Goal: Information Seeking & Learning: Learn about a topic

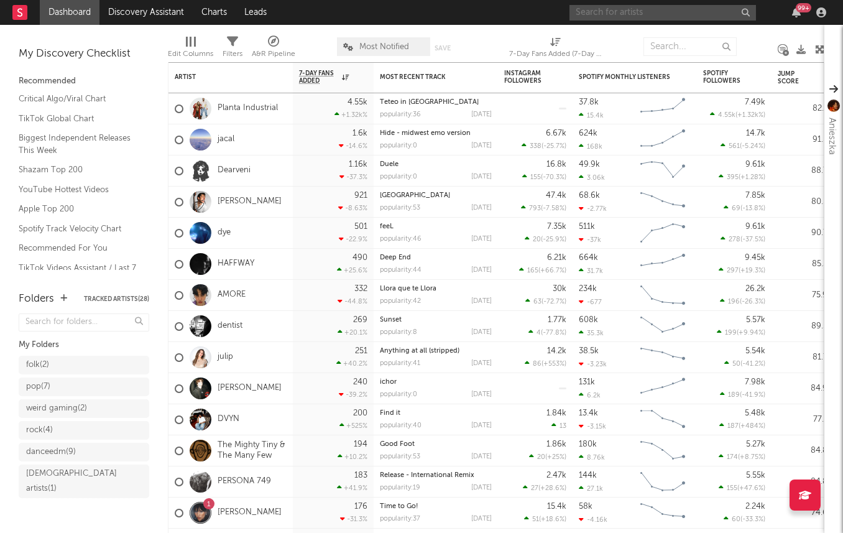
click at [624, 17] on input "text" at bounding box center [662, 13] width 186 height 16
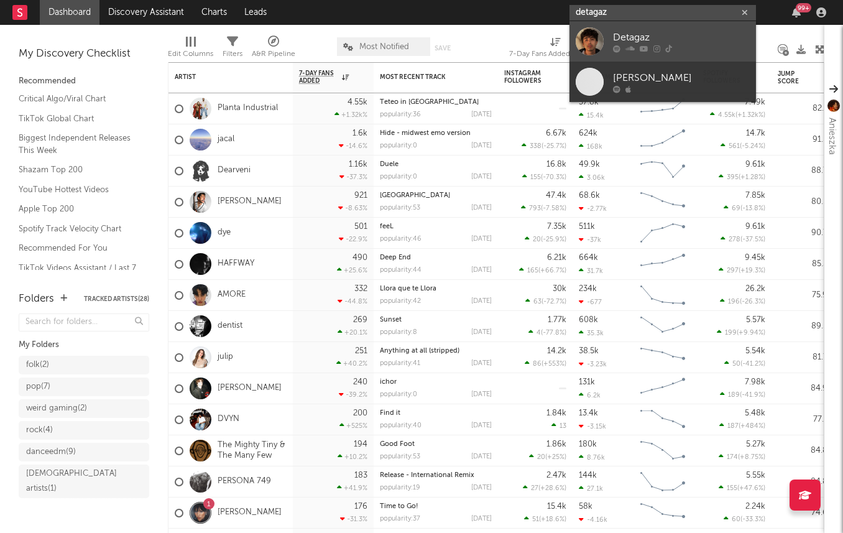
type input "detagaz"
click at [628, 45] on icon at bounding box center [629, 48] width 9 height 7
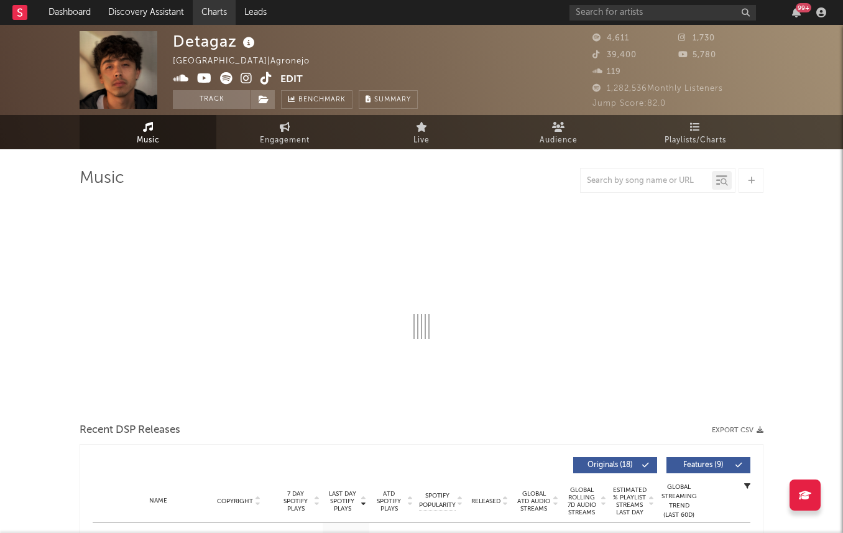
select select "6m"
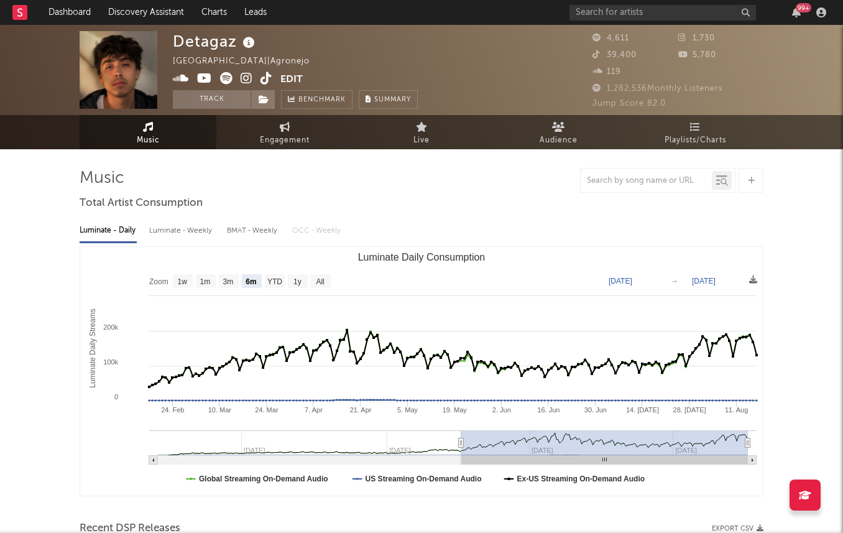
click at [165, 249] on rect "Luminate Daily Consumption" at bounding box center [421, 371] width 683 height 249
click at [166, 240] on div "Luminate - Weekly" at bounding box center [181, 230] width 65 height 21
select select "6m"
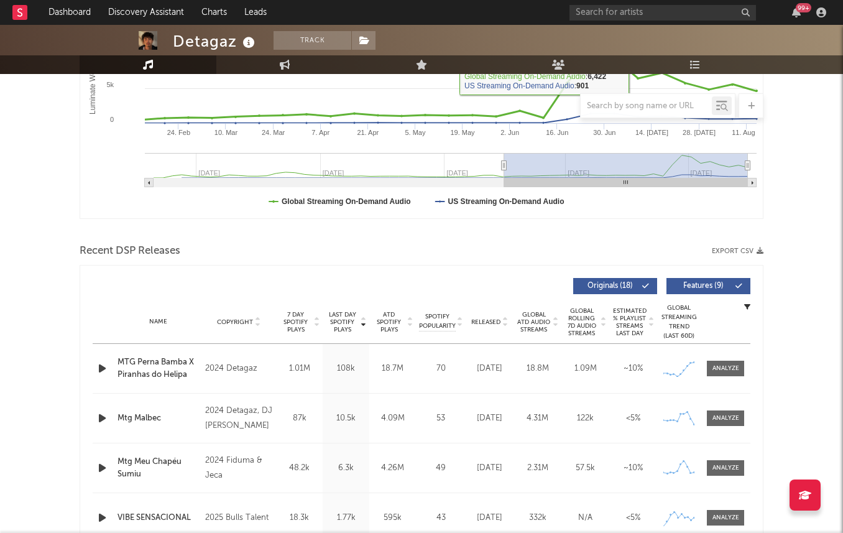
scroll to position [364, 0]
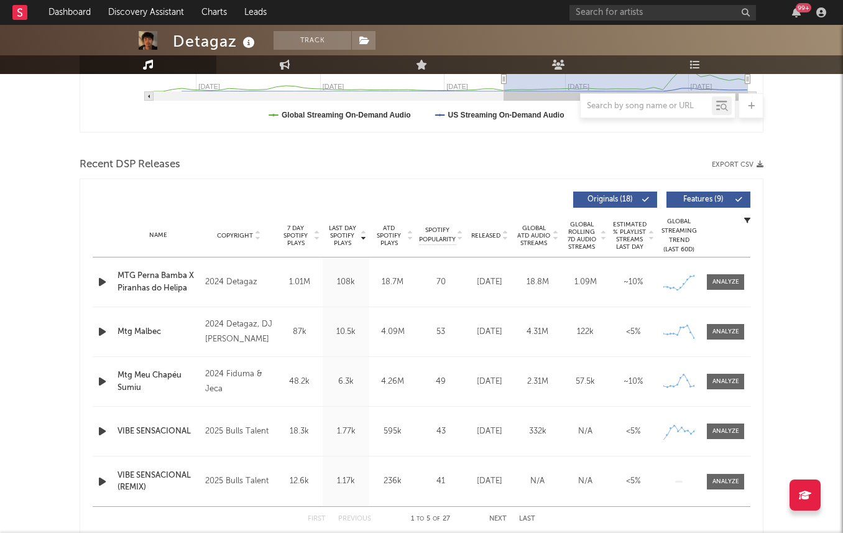
click at [343, 233] on span "Last Day Spotify Plays" at bounding box center [342, 235] width 33 height 22
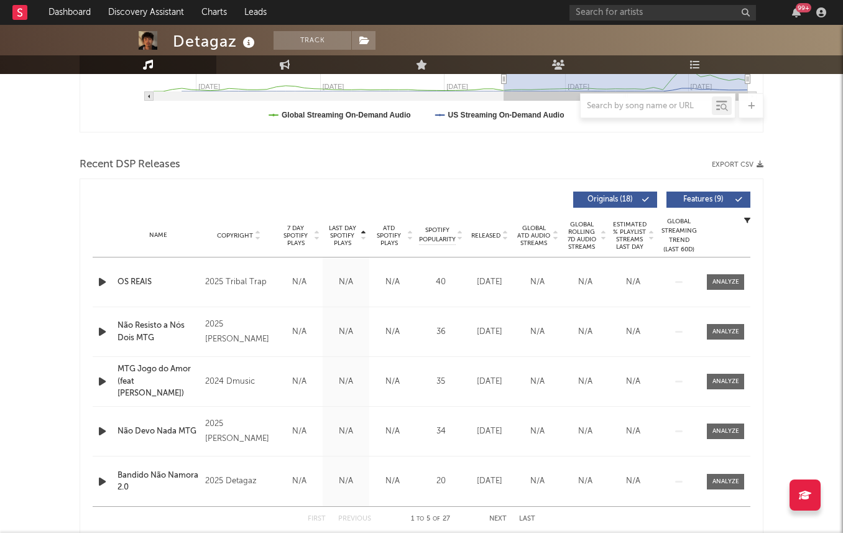
click at [343, 233] on span "Last Day Spotify Plays" at bounding box center [342, 235] width 33 height 22
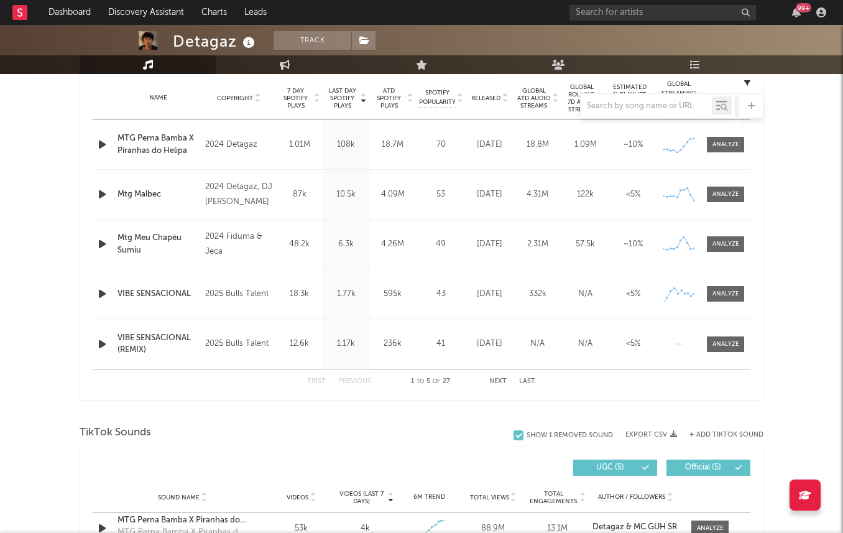
scroll to position [492, 0]
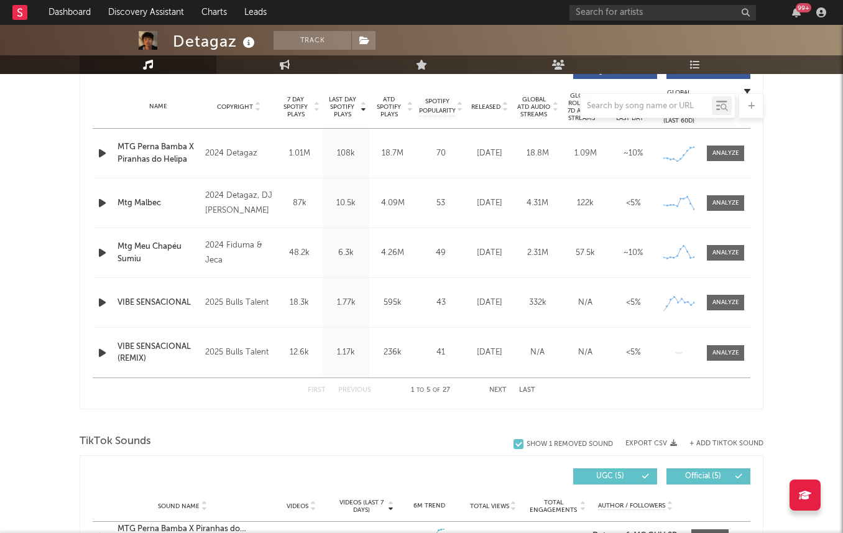
click at [489, 108] on div at bounding box center [422, 105] width 684 height 25
click at [483, 106] on div at bounding box center [422, 105] width 684 height 25
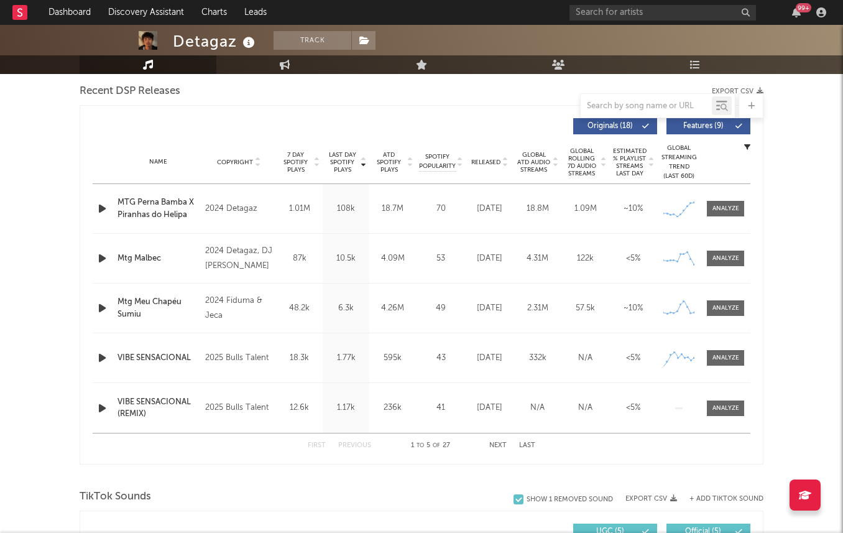
scroll to position [435, 0]
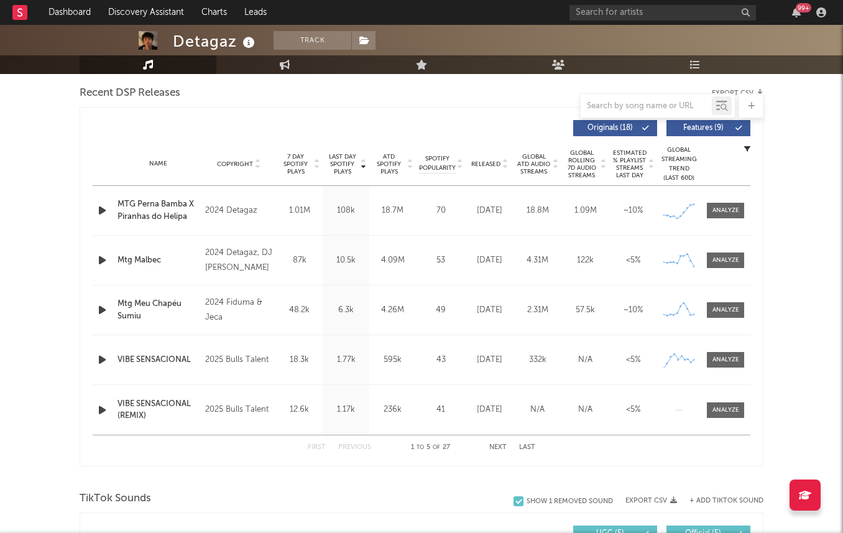
click at [484, 162] on span "Released" at bounding box center [485, 163] width 29 height 7
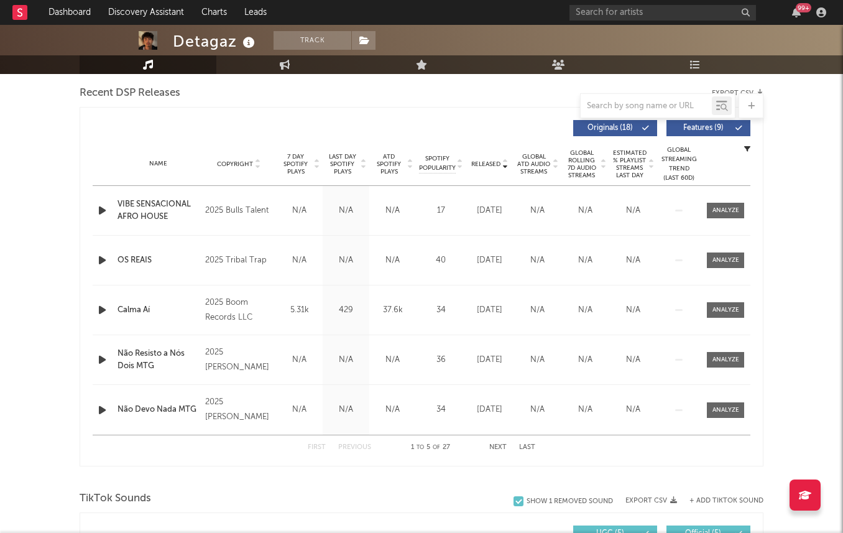
click at [296, 163] on span "7 Day Spotify Plays" at bounding box center [295, 164] width 33 height 22
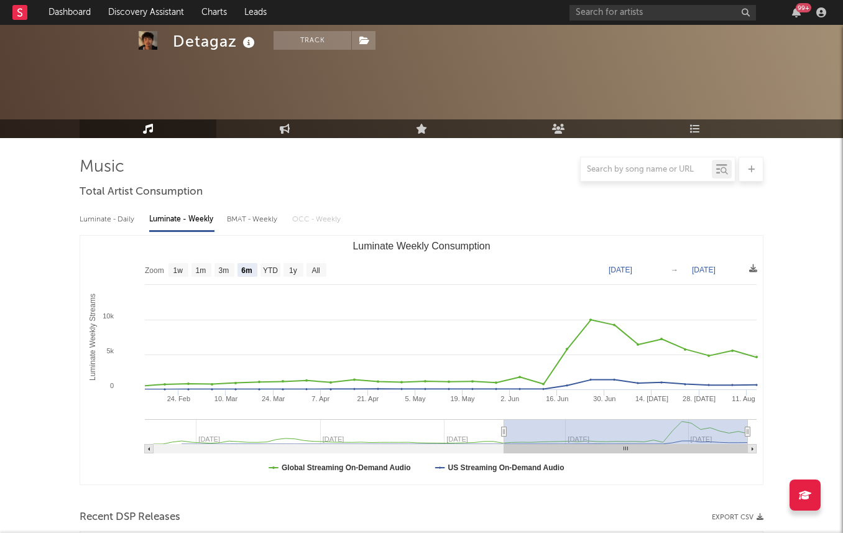
scroll to position [0, 0]
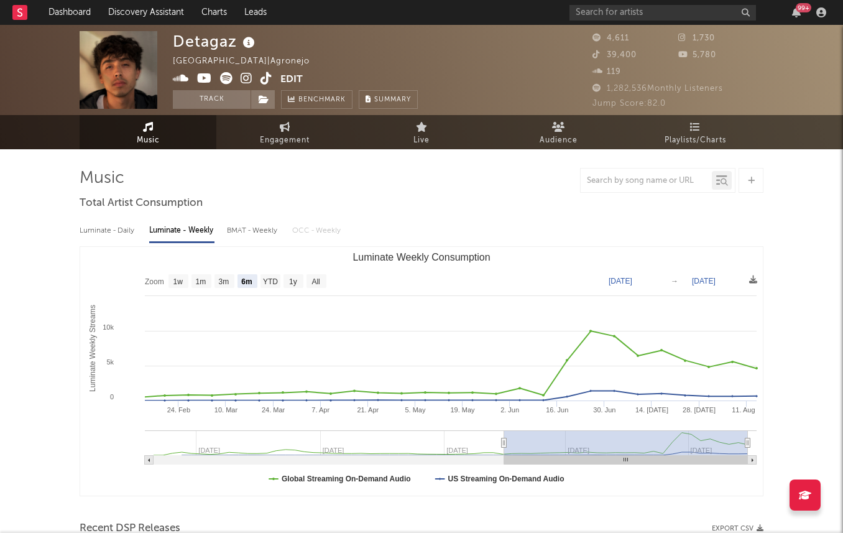
click at [247, 81] on icon at bounding box center [247, 78] width 12 height 12
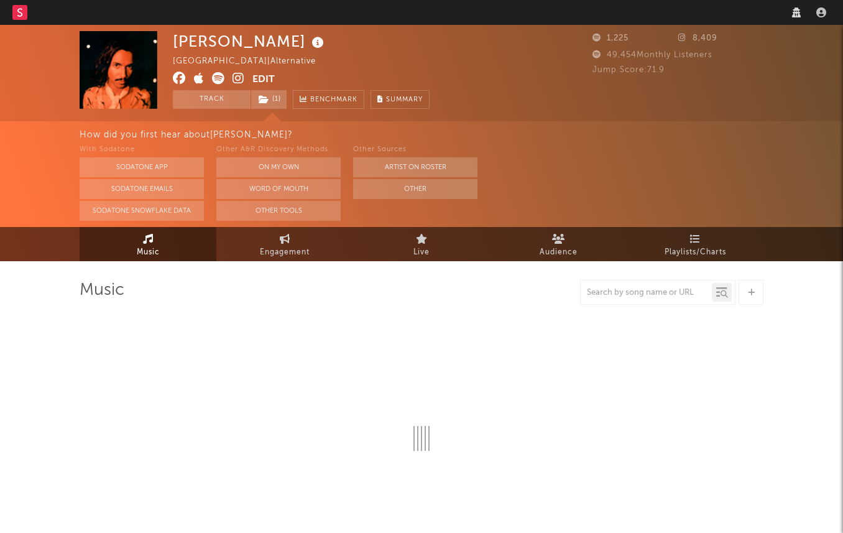
select select "1w"
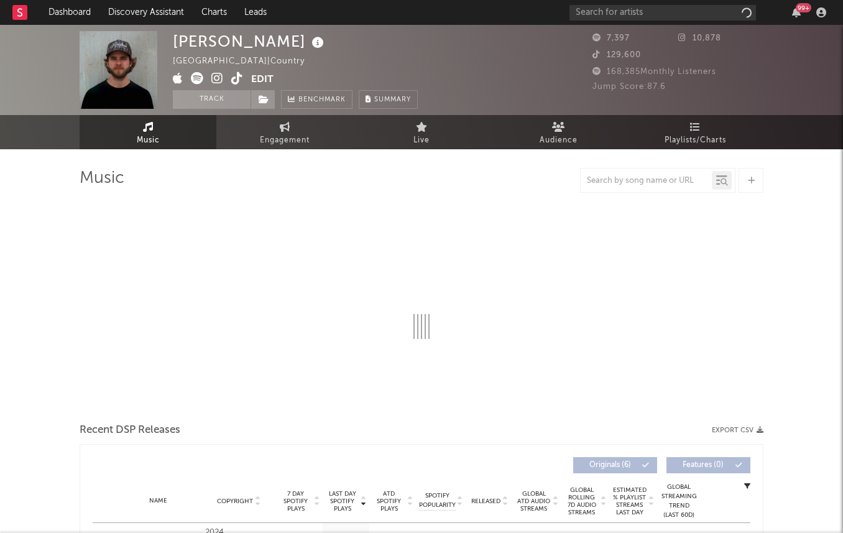
select select "6m"
